Goal: Information Seeking & Learning: Learn about a topic

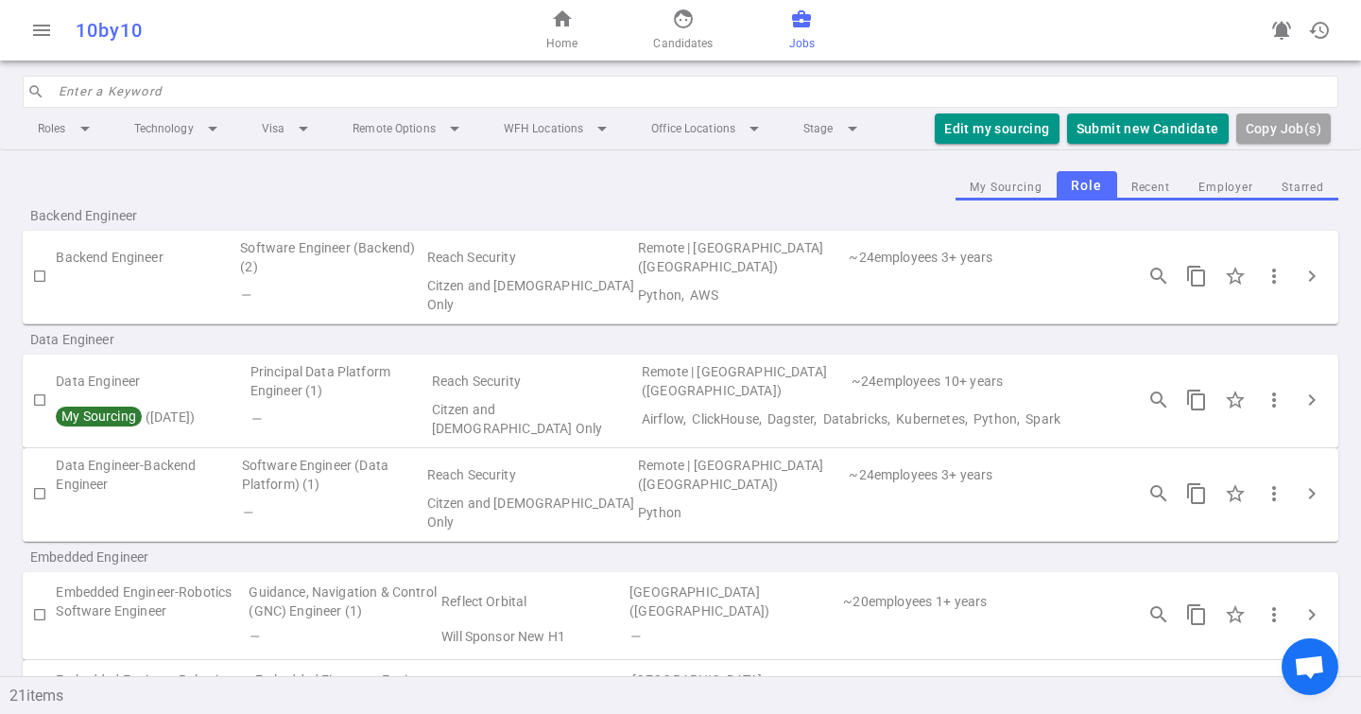
click at [218, 89] on input "search" at bounding box center [693, 92] width 1268 height 30
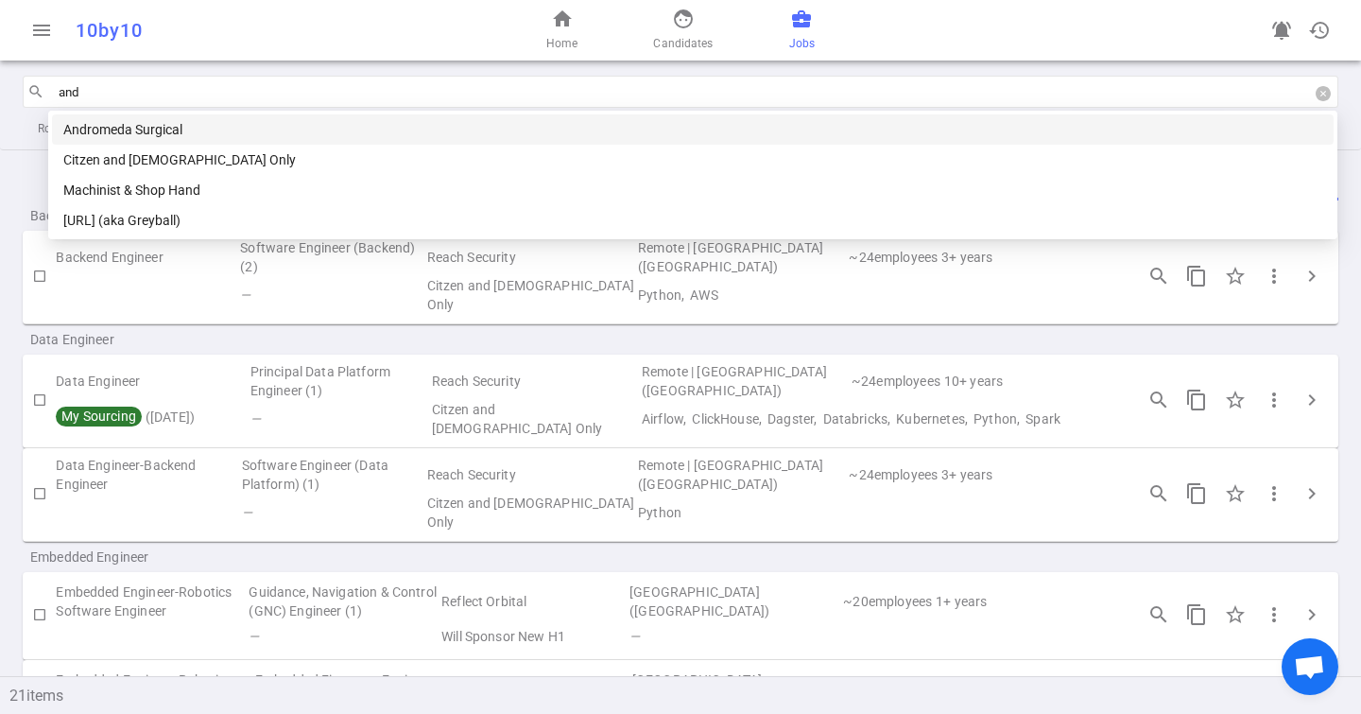
type input "andr"
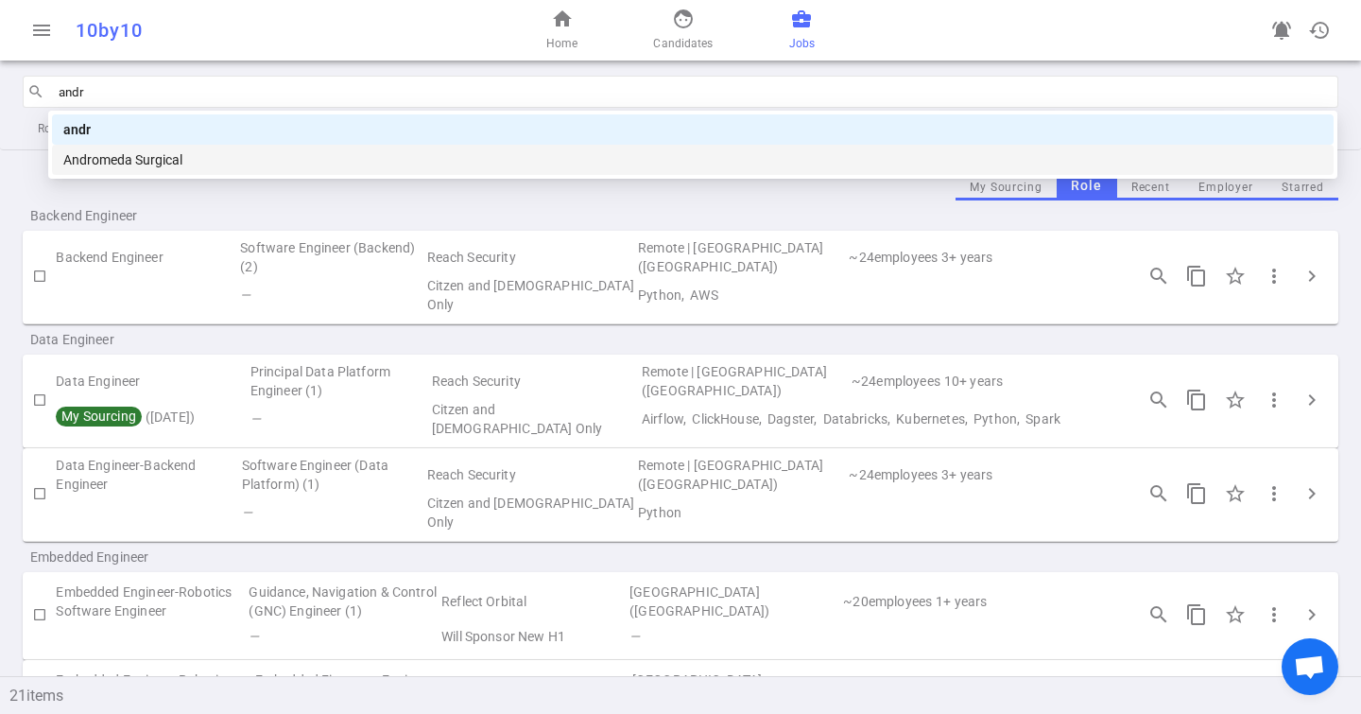
click at [198, 155] on div "Andromeda Surgical" at bounding box center [692, 159] width 1259 height 21
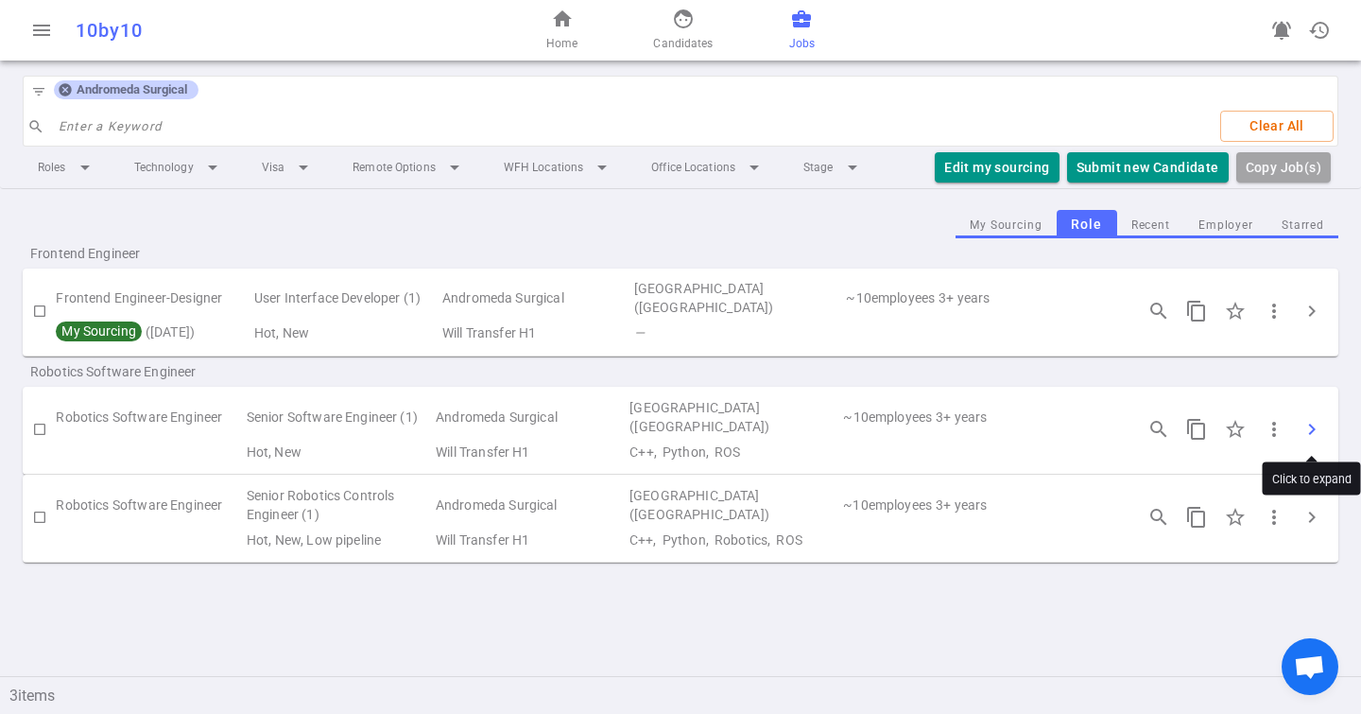
click at [1305, 432] on span "chevron_right" at bounding box center [1311, 429] width 23 height 23
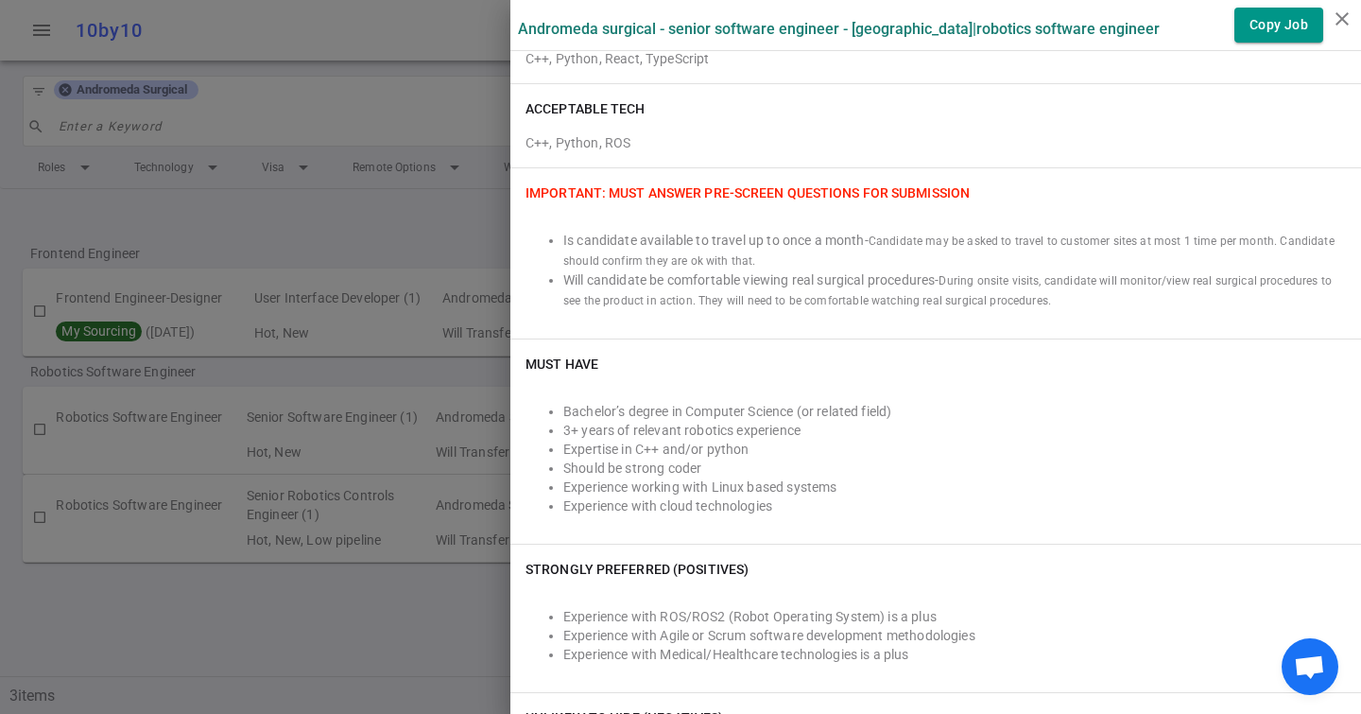
scroll to position [500, 0]
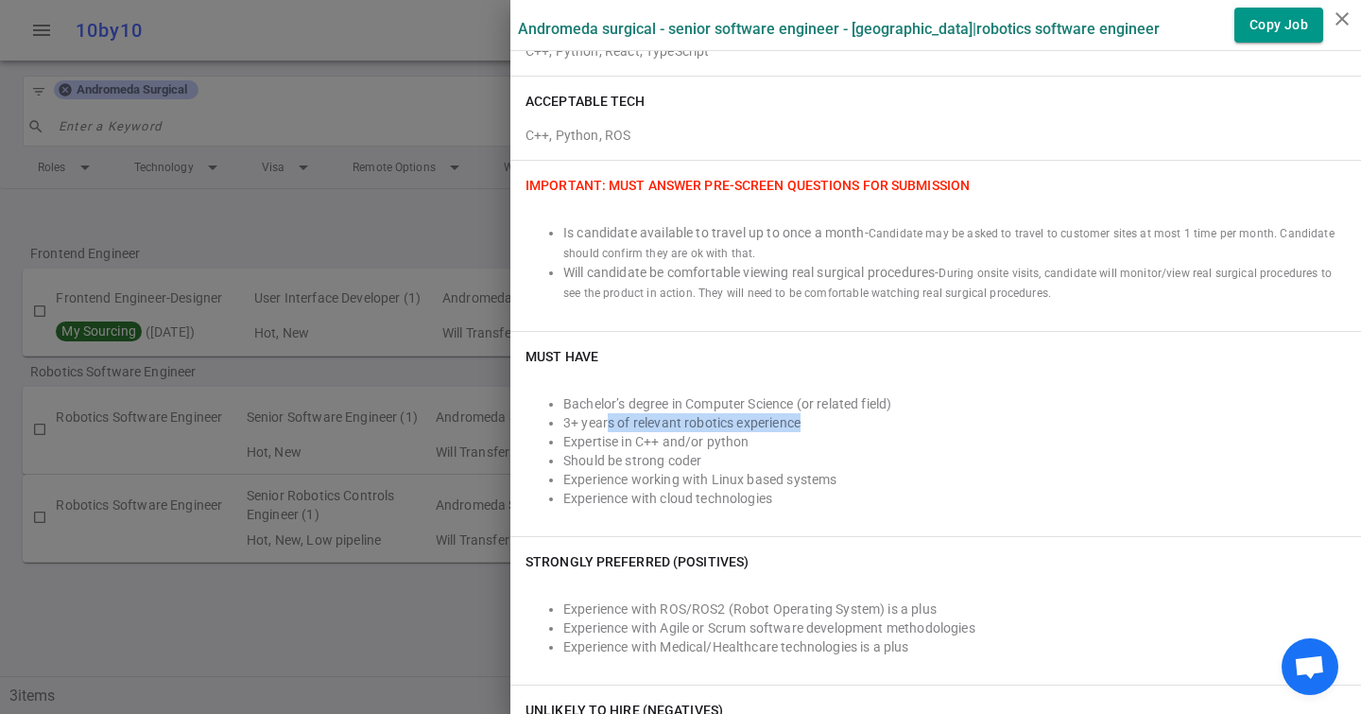
drag, startPoint x: 609, startPoint y: 417, endPoint x: 830, endPoint y: 416, distance: 221.2
click at [830, 417] on li "3+ years of relevant robotics experience" at bounding box center [954, 422] width 783 height 19
click at [830, 416] on li "3+ years of relevant robotics experience" at bounding box center [954, 422] width 783 height 19
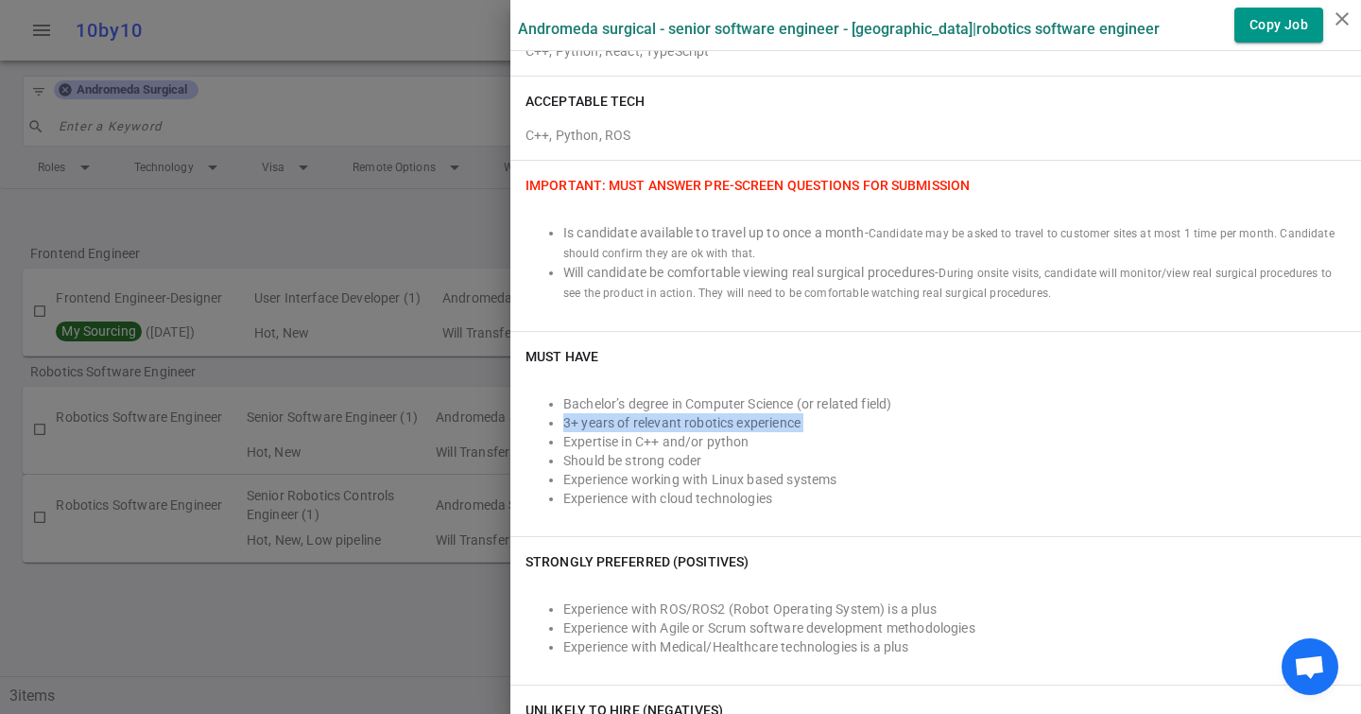
click at [830, 416] on li "3+ years of relevant robotics experience" at bounding box center [954, 422] width 783 height 19
click at [243, 507] on div at bounding box center [680, 357] width 1361 height 714
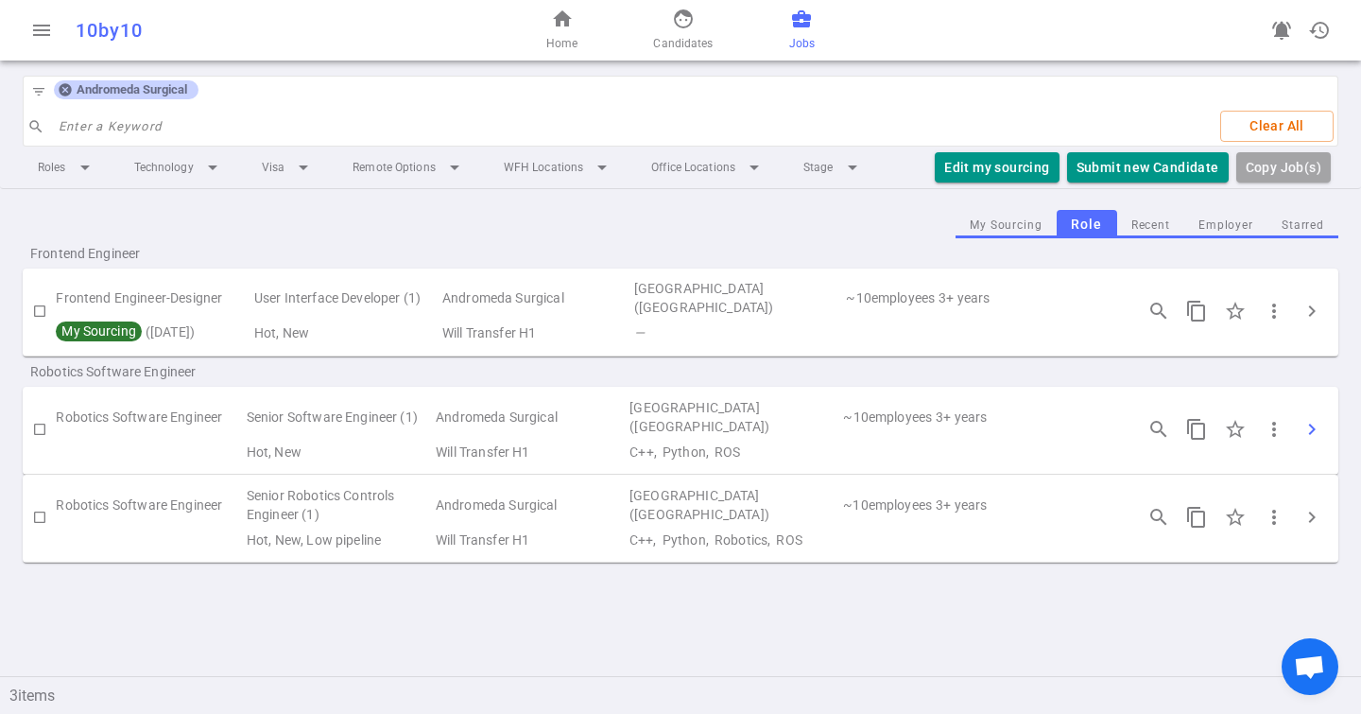
click at [1326, 429] on button "chevron_right" at bounding box center [1312, 429] width 38 height 38
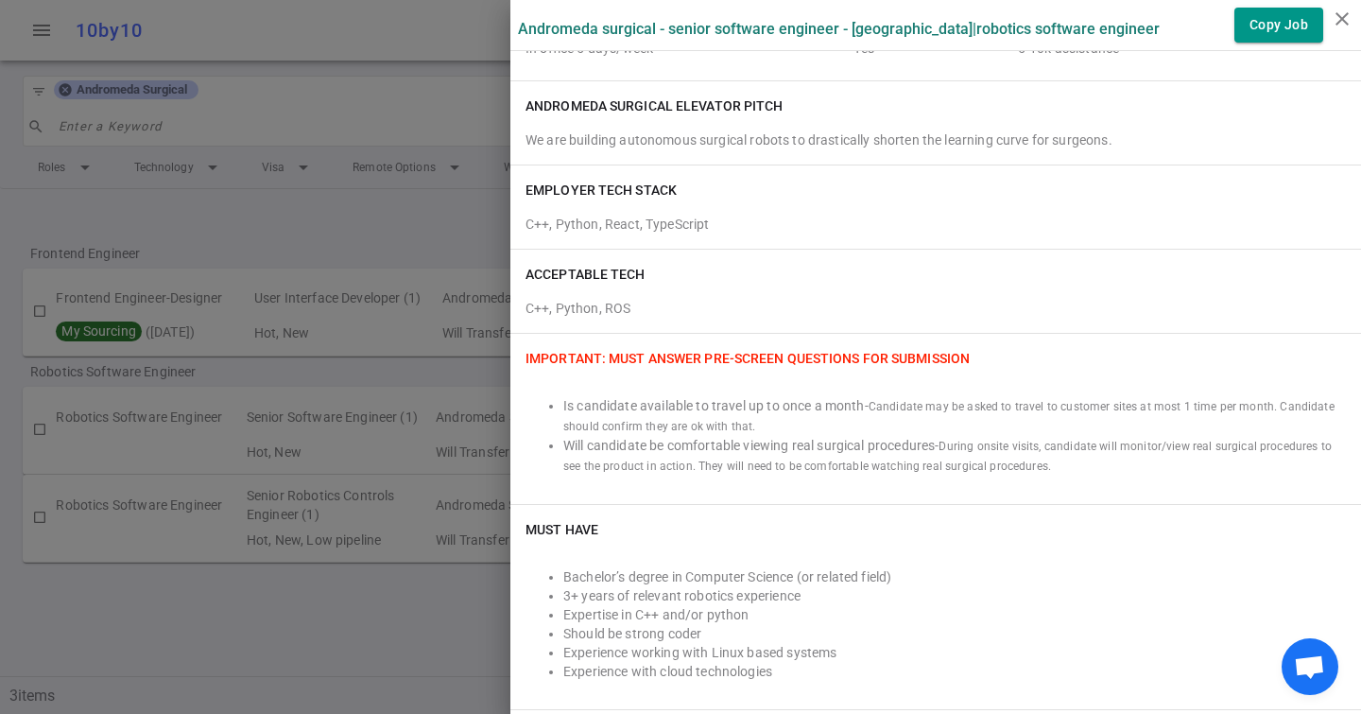
scroll to position [338, 0]
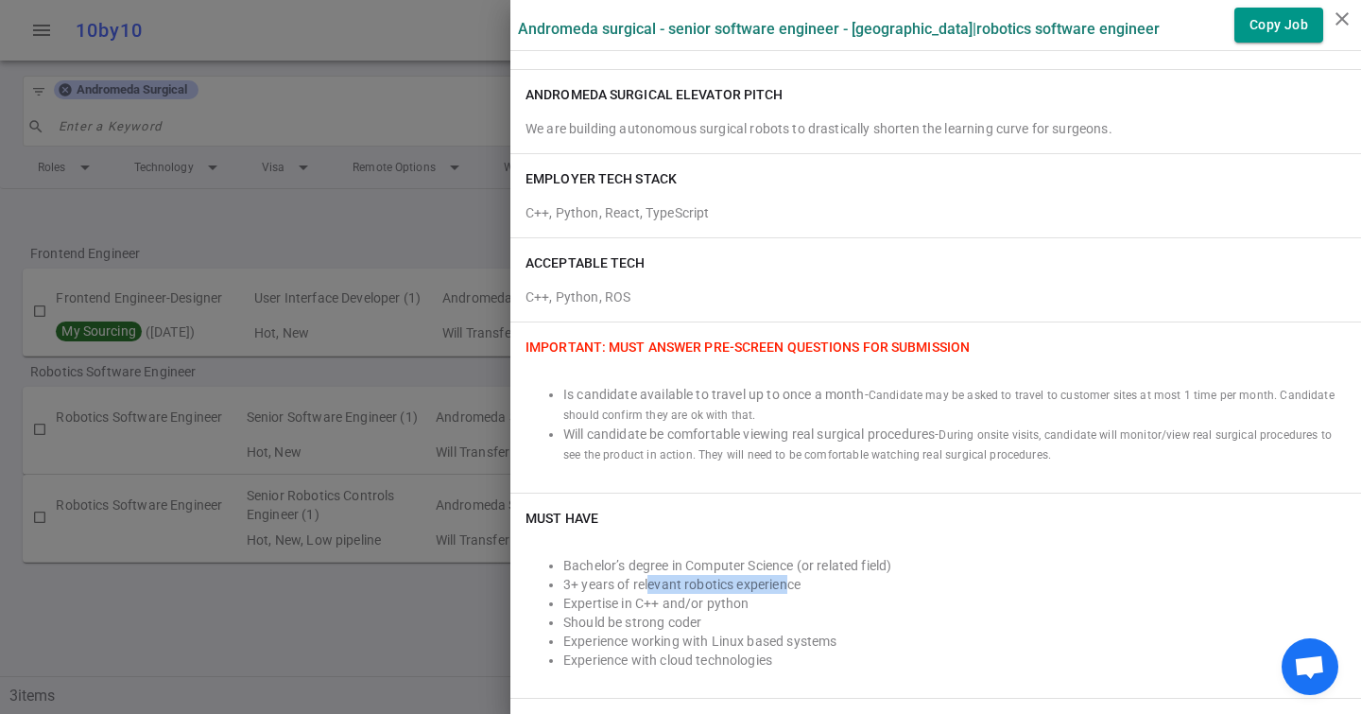
drag, startPoint x: 650, startPoint y: 583, endPoint x: 787, endPoint y: 583, distance: 137.0
click at [788, 583] on li "3+ years of relevant robotics experience" at bounding box center [954, 584] width 783 height 19
click at [787, 583] on li "3+ years of relevant robotics experience" at bounding box center [954, 584] width 783 height 19
drag, startPoint x: 810, startPoint y: 581, endPoint x: 543, endPoint y: 581, distance: 266.5
click at [543, 581] on ul "Bachelor’s degree in Computer Science (or related field) 3+ years of relevant r…" at bounding box center [935, 612] width 820 height 113
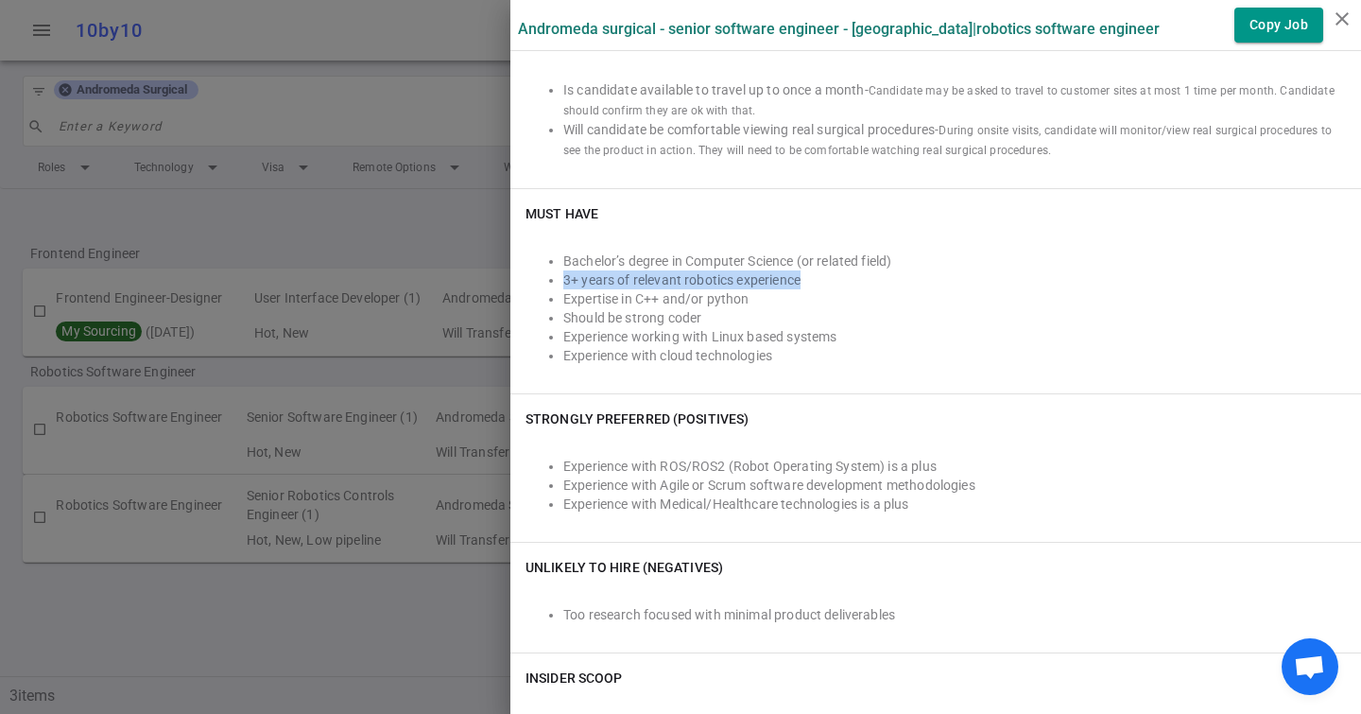
scroll to position [646, 0]
click at [583, 275] on li "3+ years of relevant robotics experience" at bounding box center [954, 276] width 783 height 19
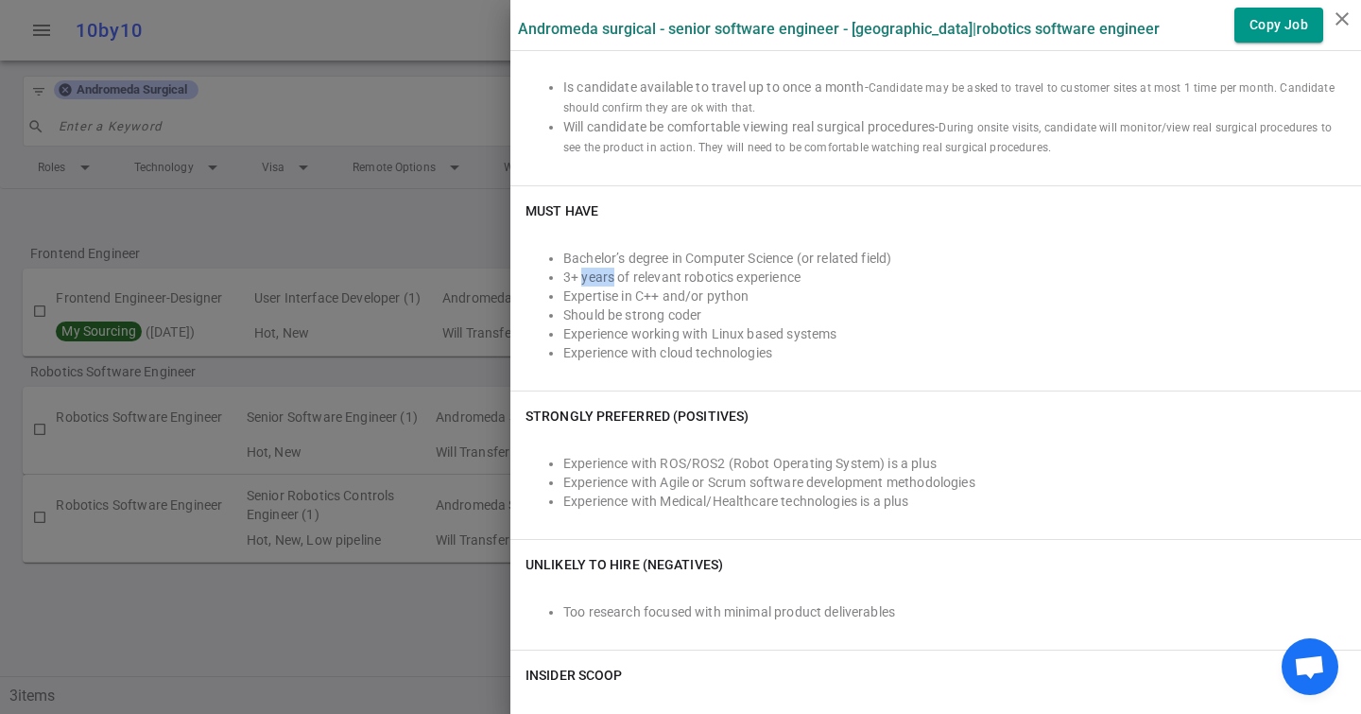
click at [583, 275] on li "3+ years of relevant robotics experience" at bounding box center [954, 276] width 783 height 19
click at [650, 267] on li "3+ years of relevant robotics experience" at bounding box center [954, 276] width 783 height 19
drag, startPoint x: 561, startPoint y: 277, endPoint x: 706, endPoint y: 276, distance: 144.6
click at [706, 276] on ul "Bachelor’s degree in Computer Science (or related field) 3+ years of relevant r…" at bounding box center [935, 305] width 820 height 113
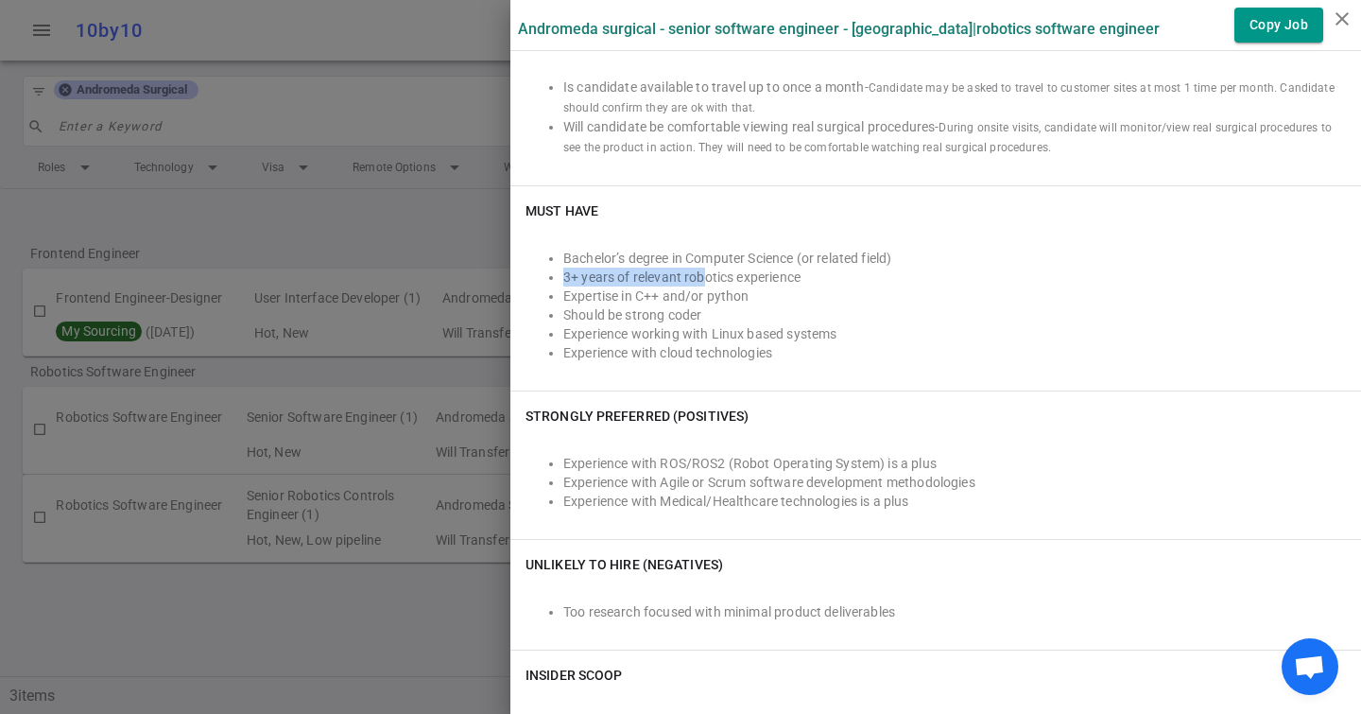
click at [706, 276] on li "3+ years of relevant robotics experience" at bounding box center [954, 276] width 783 height 19
drag, startPoint x: 818, startPoint y: 275, endPoint x: 611, endPoint y: 275, distance: 207.0
click at [611, 275] on li "3+ years of relevant robotics experience" at bounding box center [954, 276] width 783 height 19
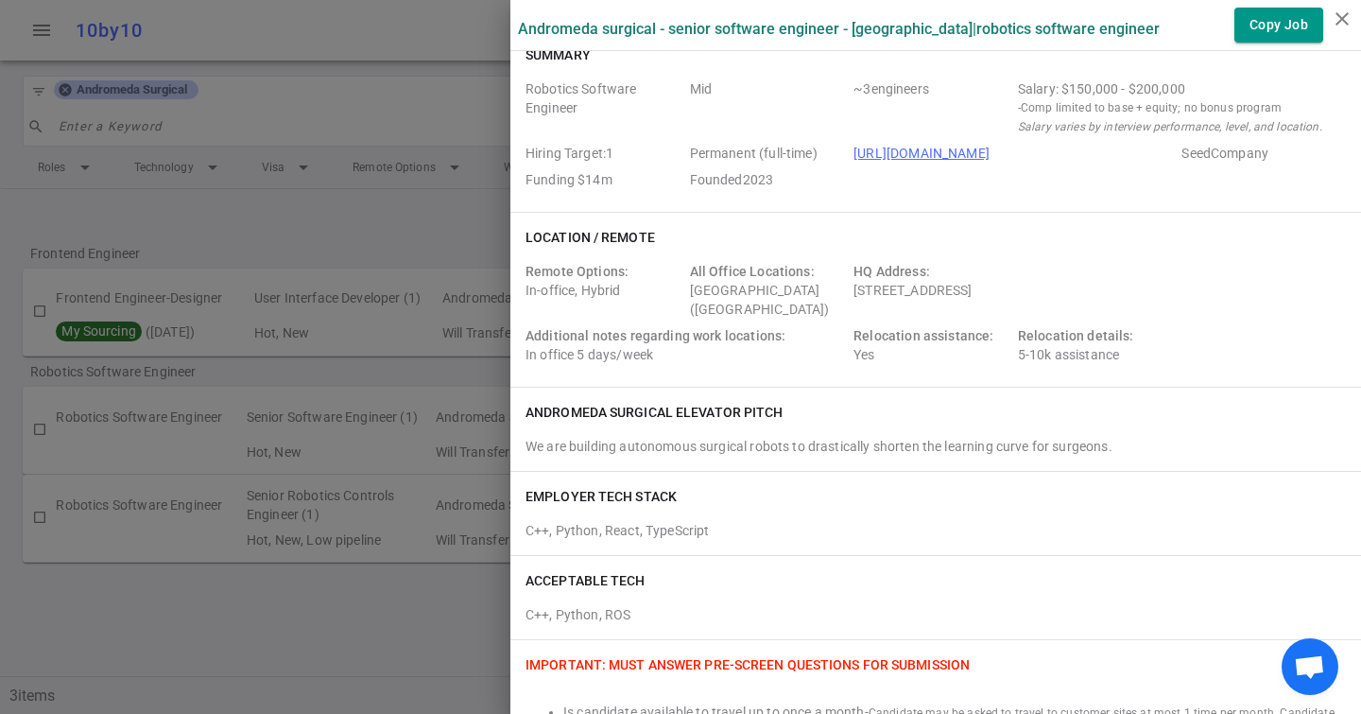
scroll to position [0, 0]
